Goal: Transaction & Acquisition: Purchase product/service

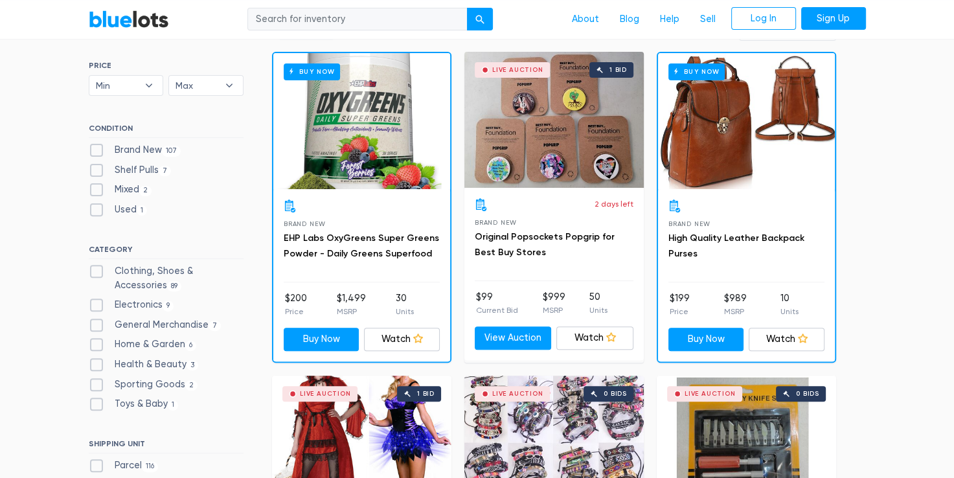
scroll to position [383, 0]
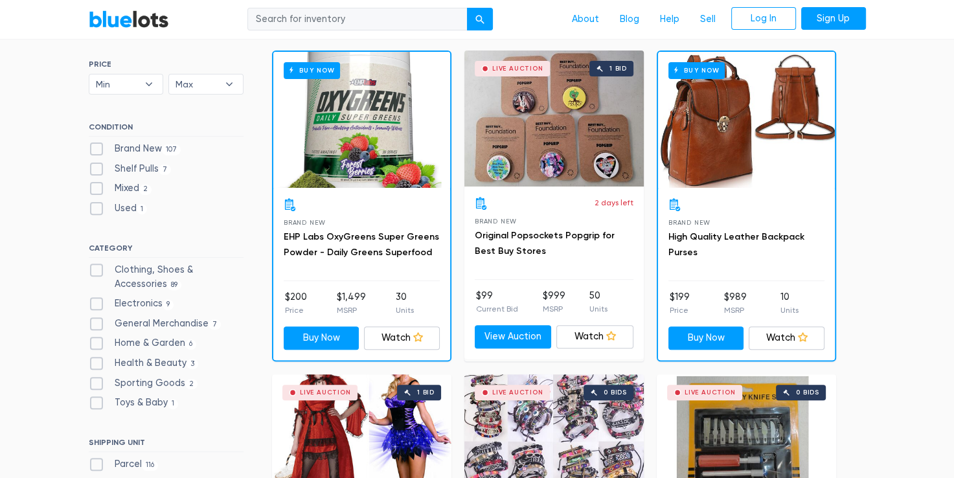
click at [95, 146] on label "Brand New 107" at bounding box center [135, 149] width 93 height 14
click at [95, 146] on New"] "Brand New 107" at bounding box center [93, 146] width 8 height 8
checkbox New"] "true"
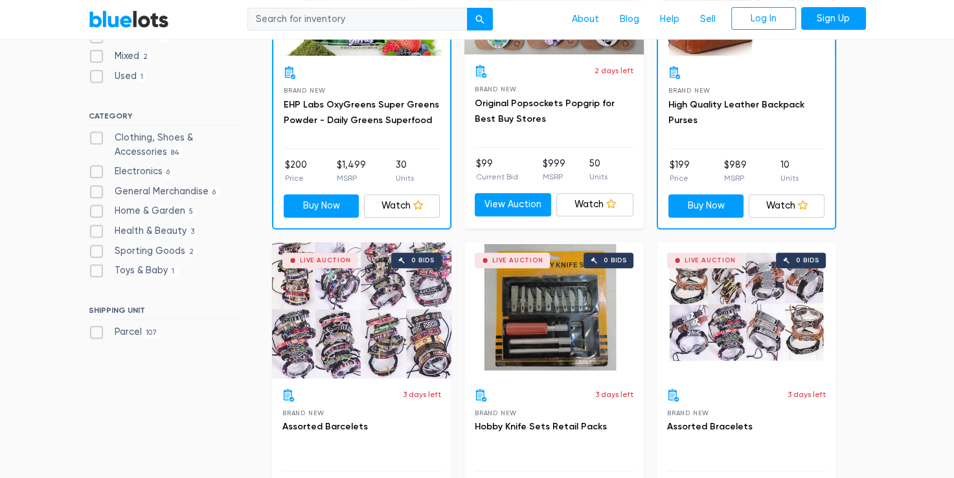
scroll to position [522, 0]
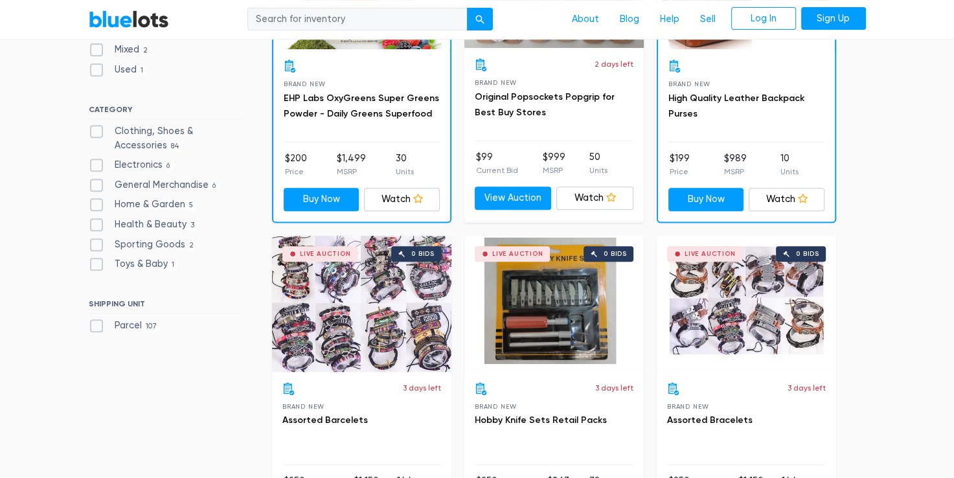
click at [95, 165] on label "Electronics 6" at bounding box center [132, 165] width 86 height 14
click at [95, 165] on input "Electronics 6" at bounding box center [93, 162] width 8 height 8
checkbox input "true"
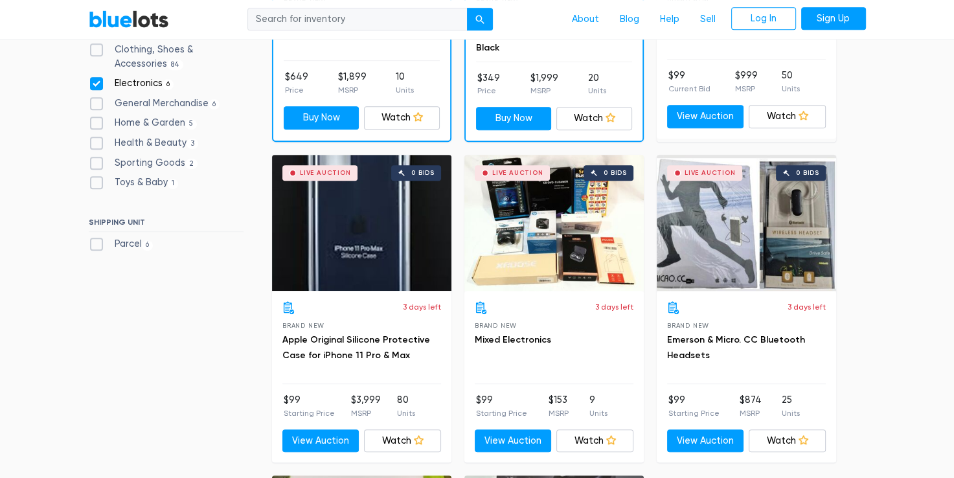
scroll to position [773, 0]
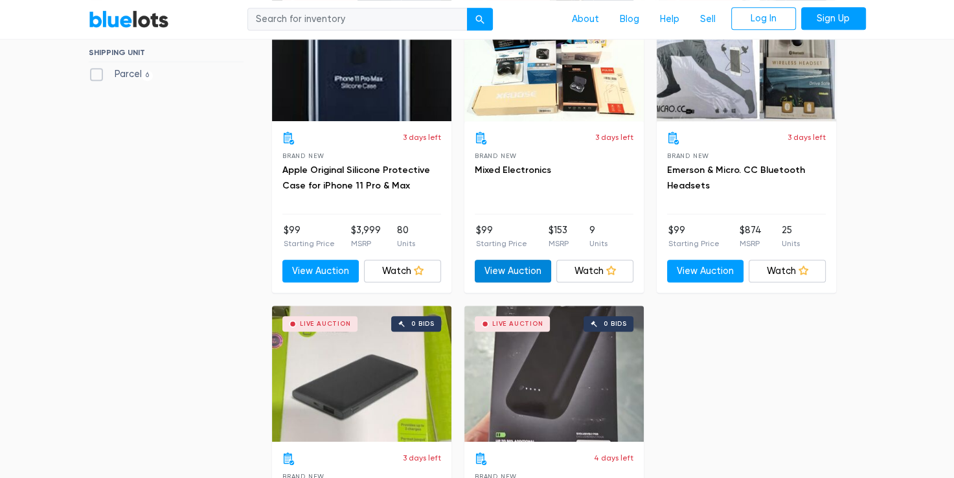
click at [512, 267] on link "View Auction" at bounding box center [513, 271] width 77 height 23
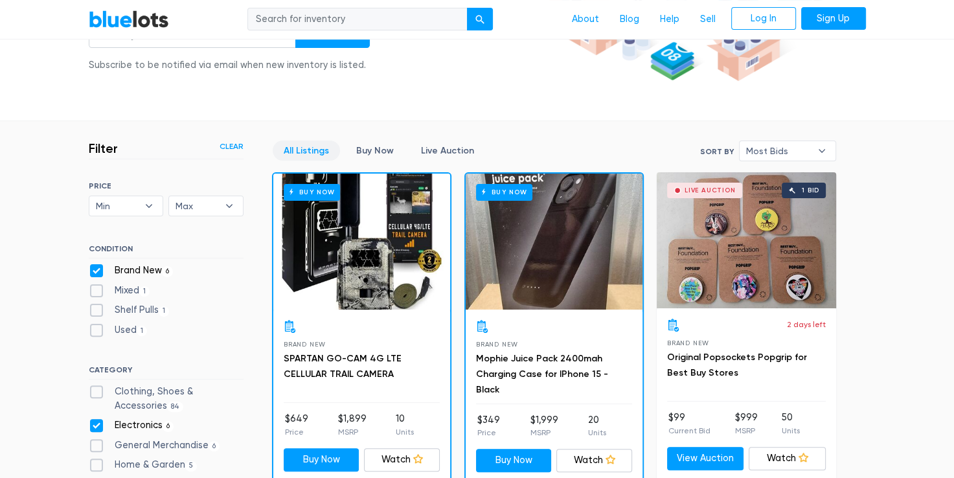
scroll to position [367, 0]
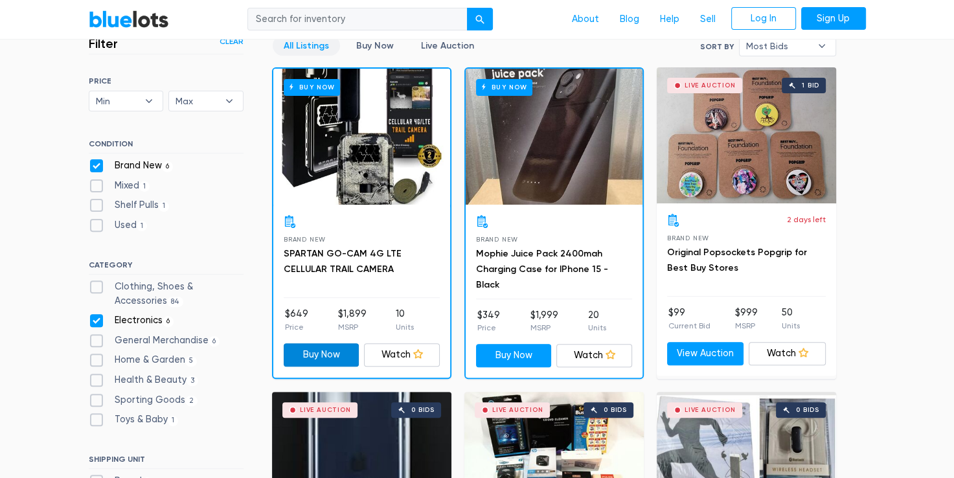
click at [332, 354] on link "Buy Now" at bounding box center [322, 354] width 76 height 23
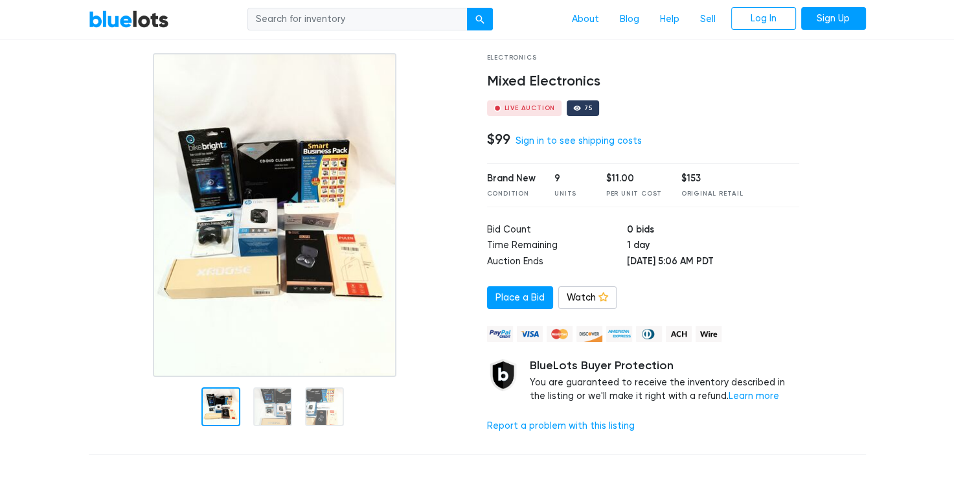
scroll to position [67, 0]
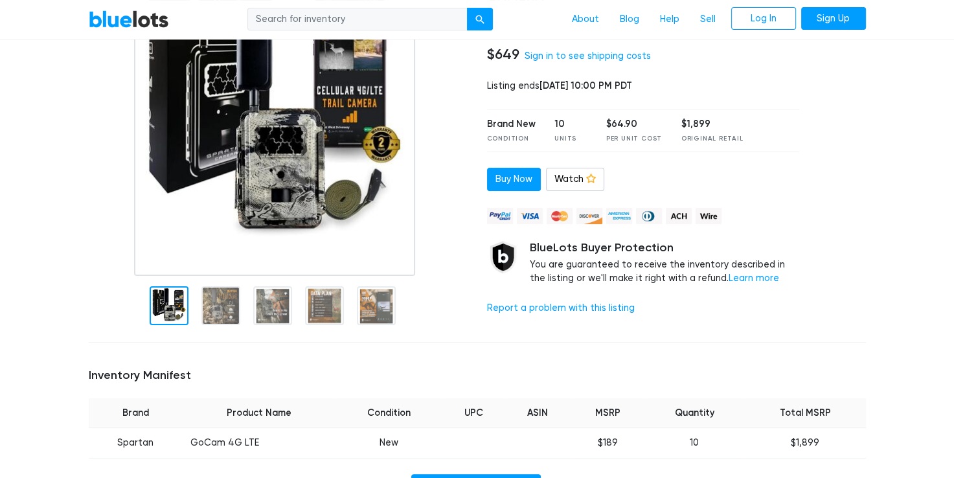
scroll to position [187, 0]
